Goal: Task Accomplishment & Management: Manage account settings

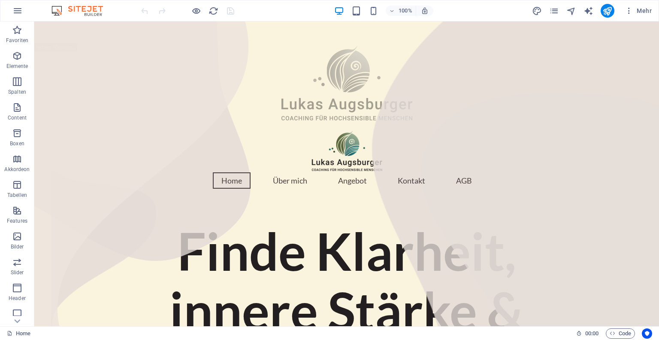
click at [544, 9] on div "Mehr" at bounding box center [593, 11] width 123 height 14
click at [555, 10] on icon "pages" at bounding box center [554, 11] width 10 height 10
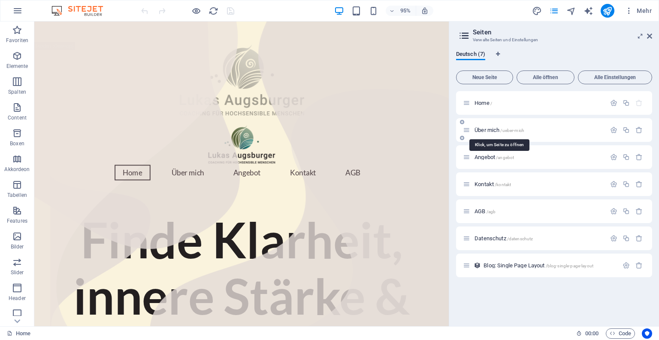
click at [490, 131] on span "Über mich /ueber-mich" at bounding box center [500, 130] width 50 height 6
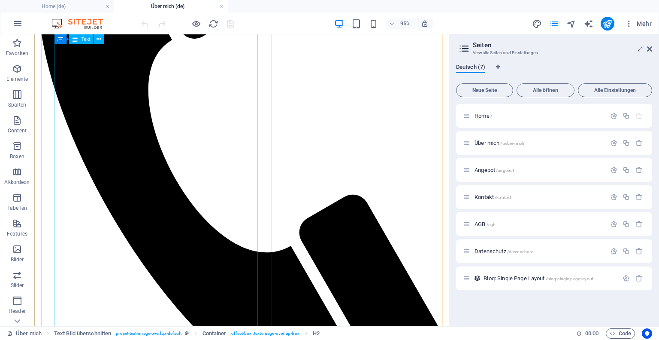
scroll to position [258, 0]
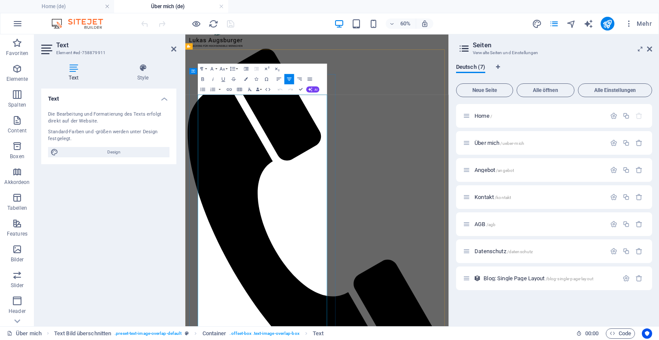
scroll to position [129, 0]
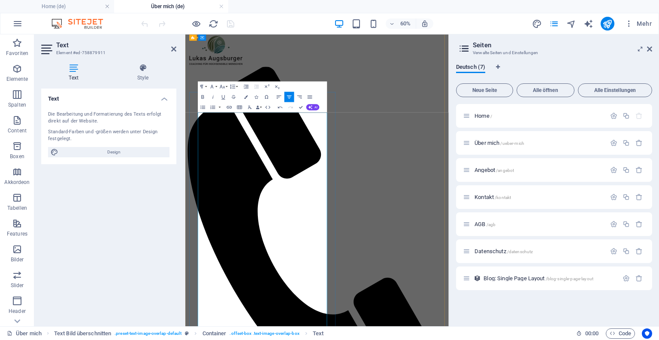
scroll to position [0, 0]
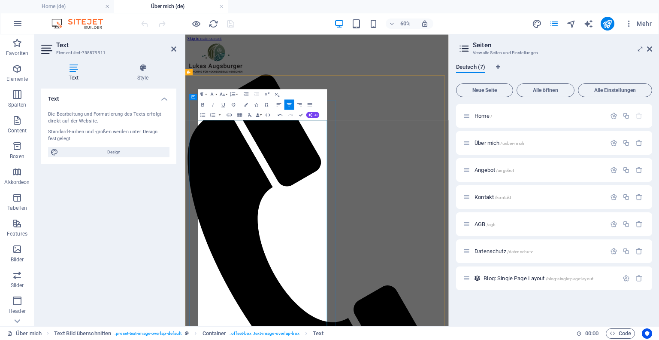
copy div "Lor ips Dolor Sitametcon, adipisc el 87. Seddoei 3764 te Incidi. Utl etdolorema…"
click at [137, 73] on h4 "Style" at bounding box center [142, 73] width 67 height 18
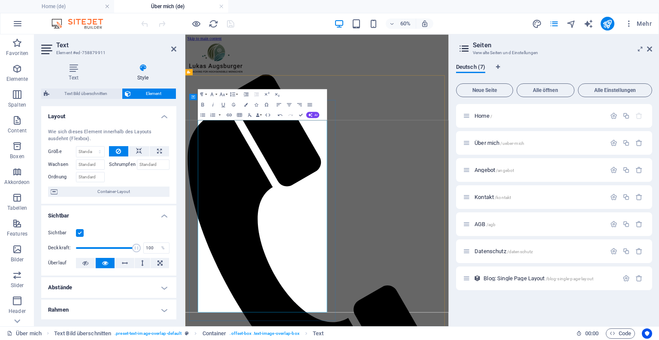
click at [537, 21] on icon "design" at bounding box center [537, 24] width 10 height 10
select select "px"
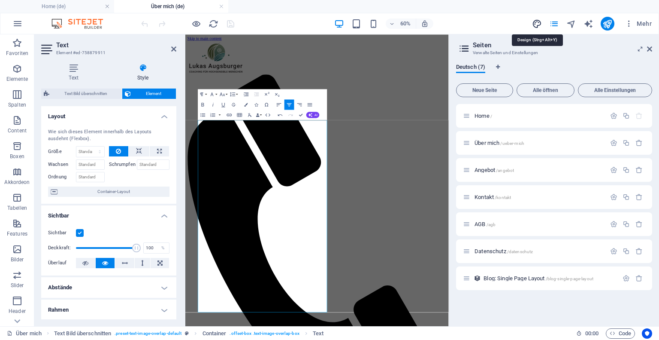
select select "400"
select select "px"
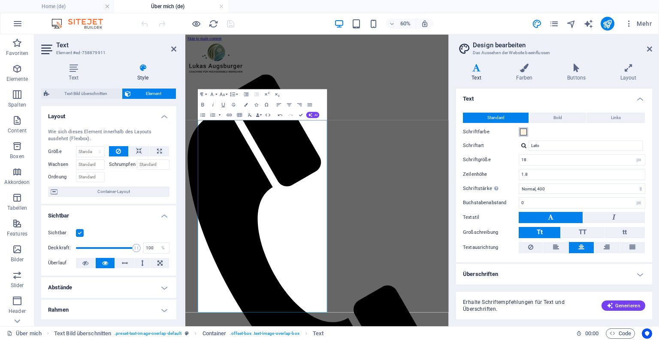
click at [524, 133] on span at bounding box center [523, 131] width 7 height 7
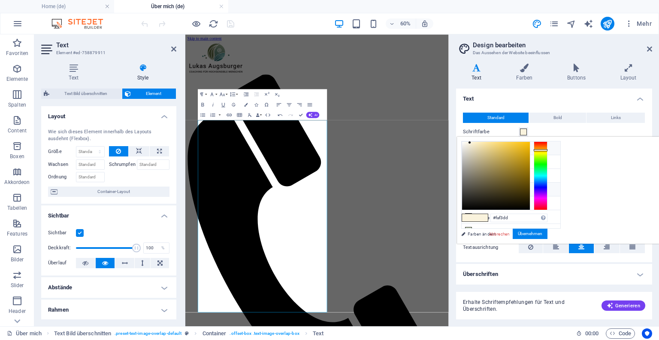
click at [477, 185] on li "Schriftfarbe #231f20" at bounding box center [511, 189] width 99 height 14
type input "#231f20"
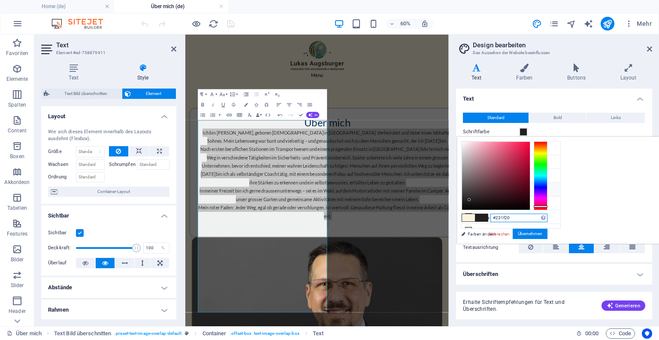
click at [548, 216] on input "#231f20" at bounding box center [519, 217] width 57 height 9
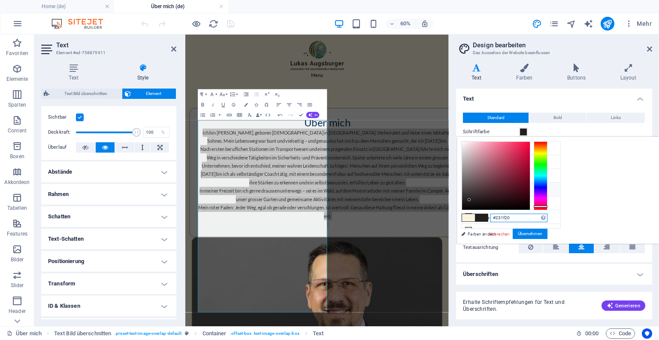
scroll to position [156, 0]
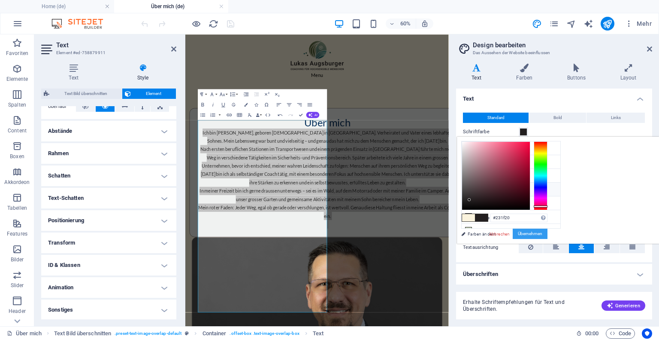
click at [548, 233] on button "Übernehmen" at bounding box center [530, 233] width 35 height 10
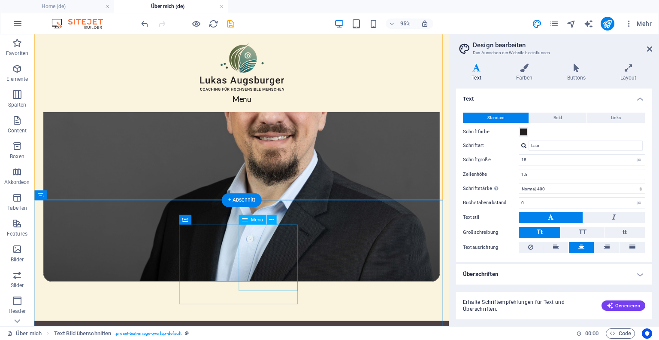
scroll to position [343, 0]
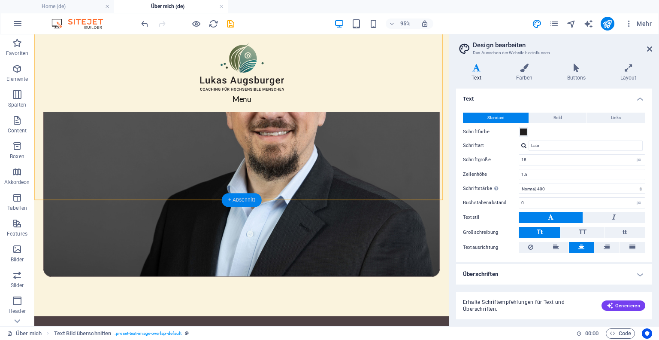
click at [252, 198] on div "+ Abschnitt" at bounding box center [242, 200] width 40 height 14
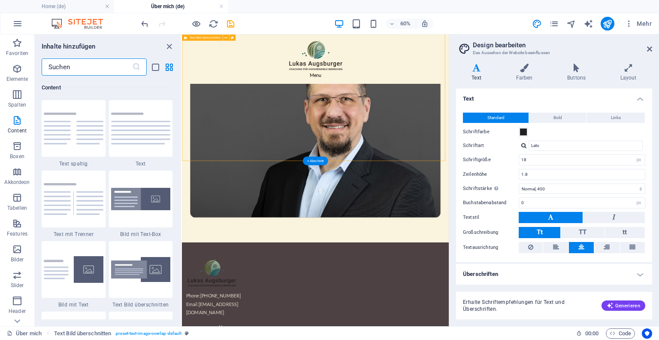
scroll to position [251, 0]
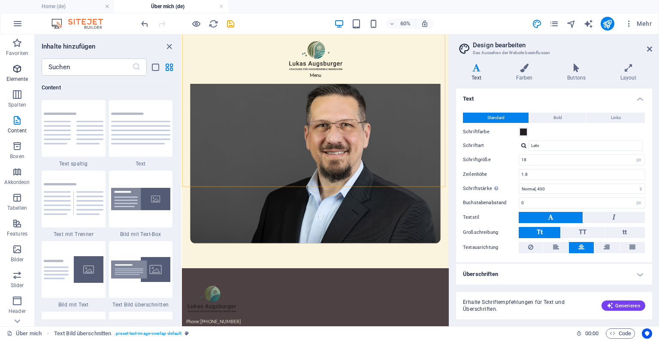
click at [15, 72] on icon "button" at bounding box center [17, 69] width 10 height 10
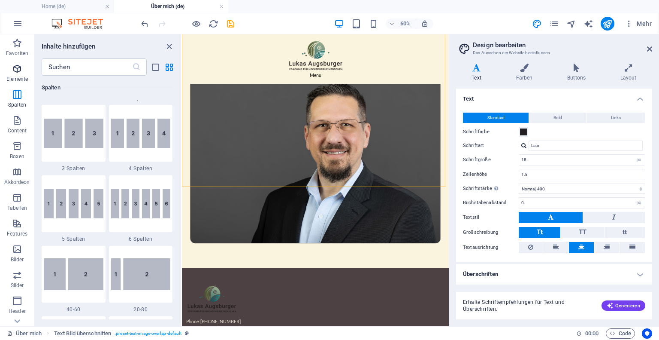
scroll to position [91, 0]
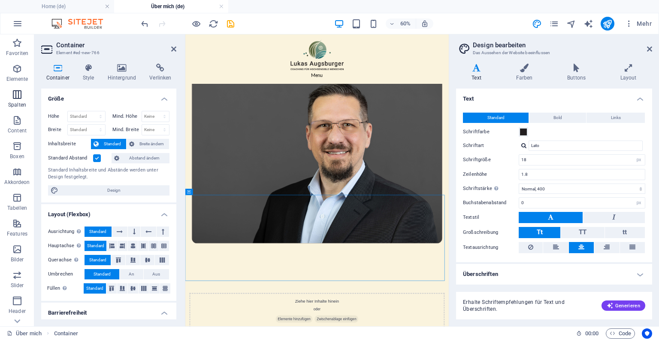
click at [16, 94] on icon "button" at bounding box center [17, 94] width 10 height 10
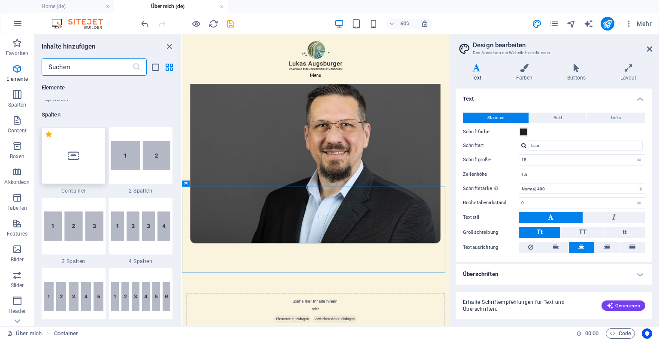
scroll to position [425, 0]
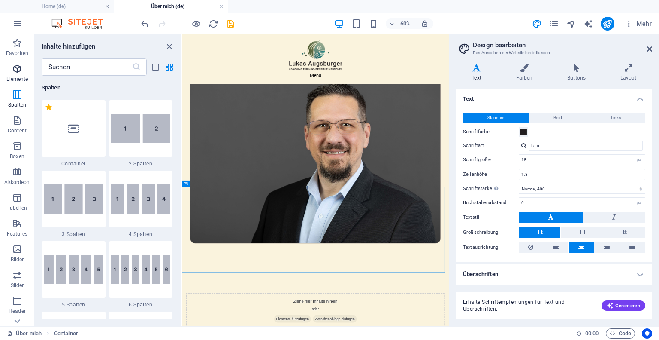
click at [16, 76] on p "Elemente" at bounding box center [17, 79] width 22 height 7
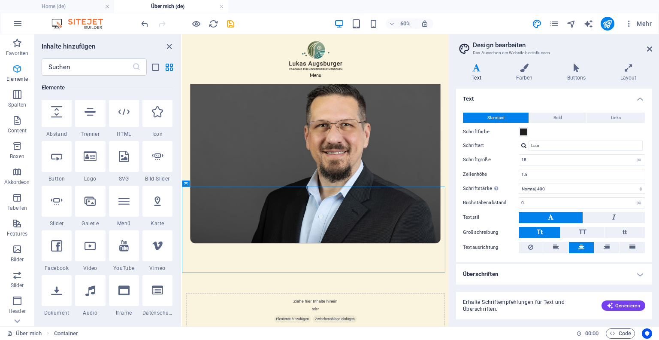
scroll to position [91, 0]
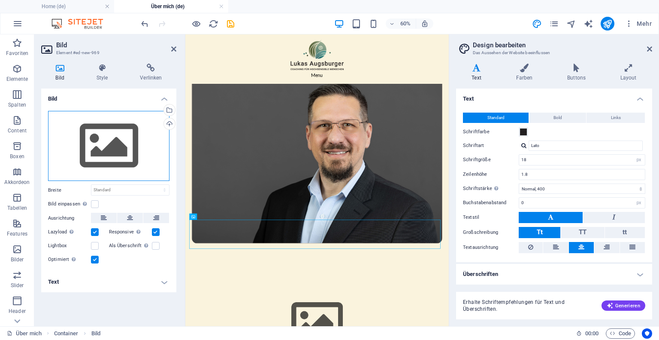
click at [108, 142] on div "Ziehe Dateien zum Hochladen hierher oder klicke hier, um aus Dateien oder koste…" at bounding box center [108, 146] width 121 height 70
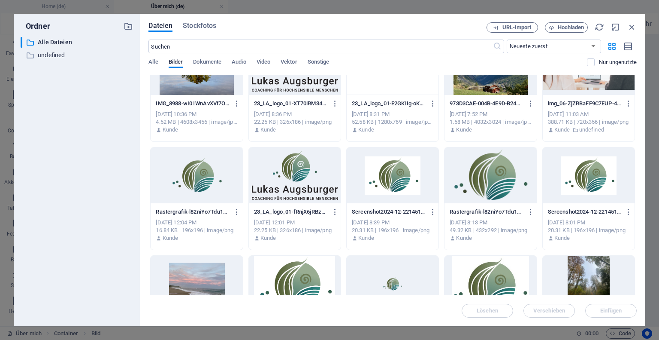
scroll to position [0, 0]
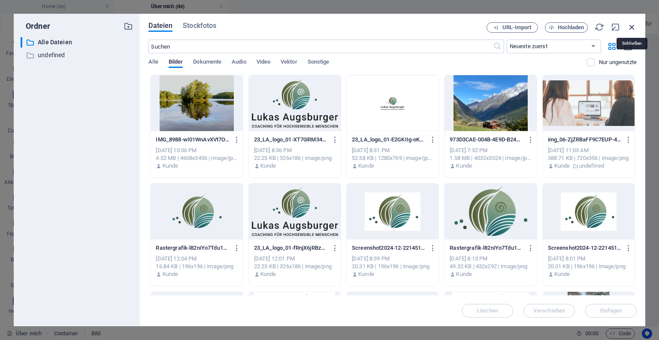
click at [633, 29] on icon "button" at bounding box center [632, 26] width 9 height 9
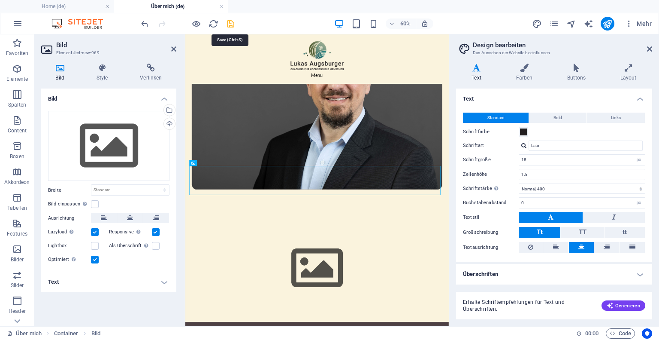
click at [230, 21] on icon "save" at bounding box center [231, 24] width 10 height 10
